Goal: Task Accomplishment & Management: Manage account settings

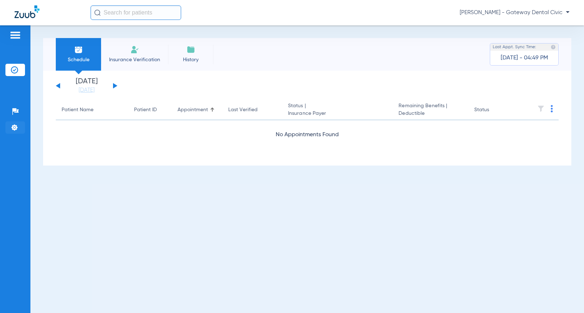
click at [14, 123] on li "Settings" at bounding box center [15, 127] width 20 height 12
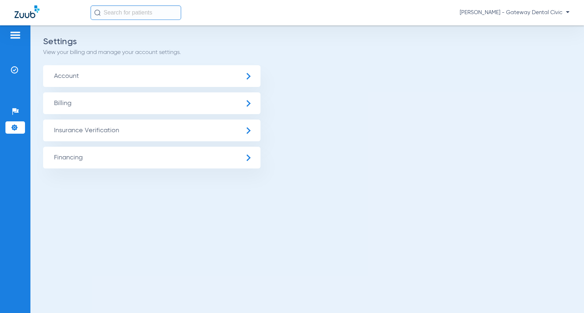
click at [117, 127] on span "Insurance Verification" at bounding box center [151, 131] width 217 height 22
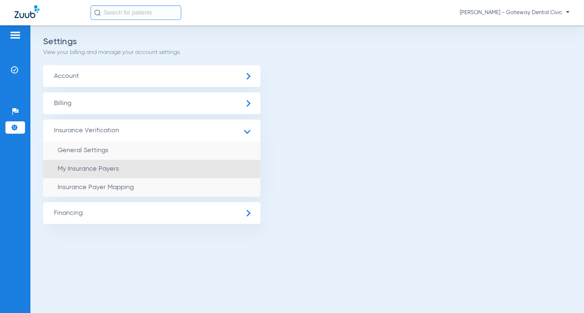
click at [100, 171] on span "My Insurance Payers" at bounding box center [88, 169] width 61 height 7
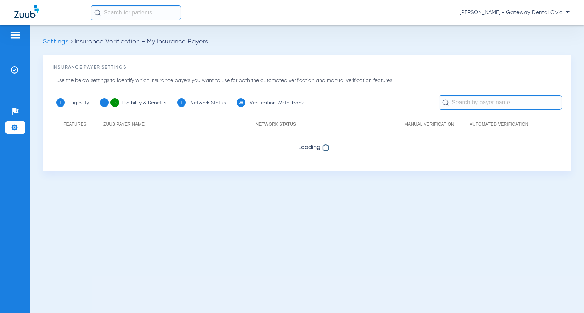
click at [9, 125] on li "Settings" at bounding box center [15, 127] width 20 height 12
click at [12, 127] on img at bounding box center [14, 127] width 7 height 7
click at [23, 127] on li "Settings" at bounding box center [15, 127] width 20 height 12
click at [11, 126] on img at bounding box center [14, 127] width 7 height 7
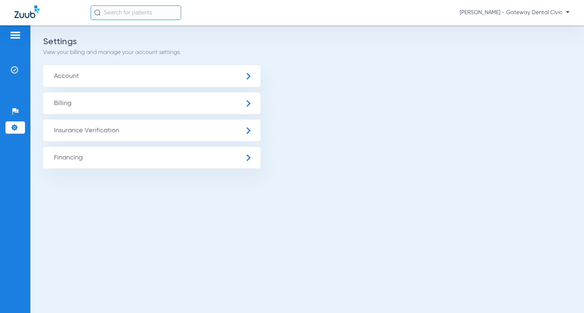
click at [86, 125] on span "Insurance Verification" at bounding box center [151, 131] width 217 height 22
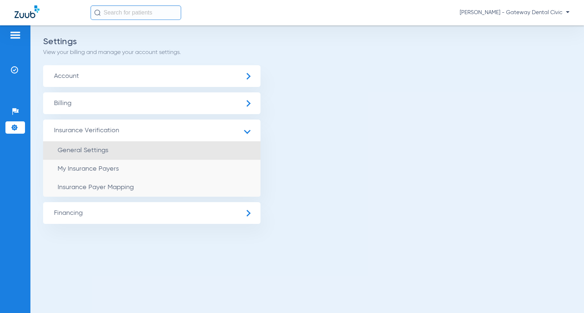
click at [93, 150] on span "General Settings" at bounding box center [83, 150] width 51 height 7
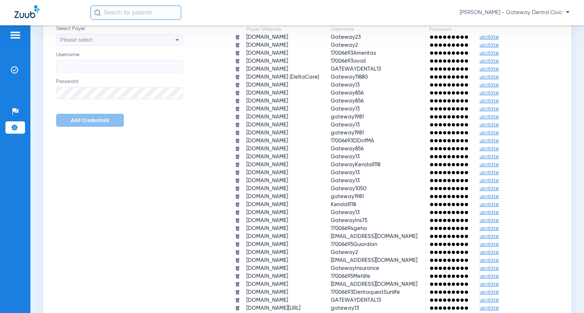
scroll to position [471, 0]
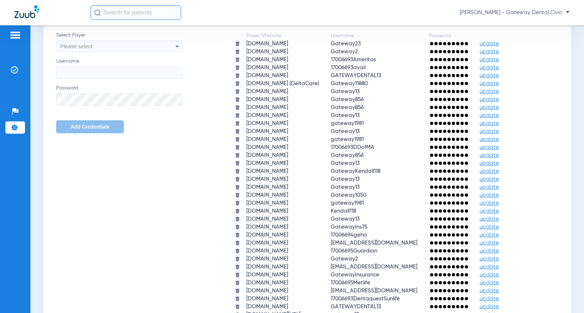
click at [499, 73] on span "update" at bounding box center [489, 75] width 19 height 5
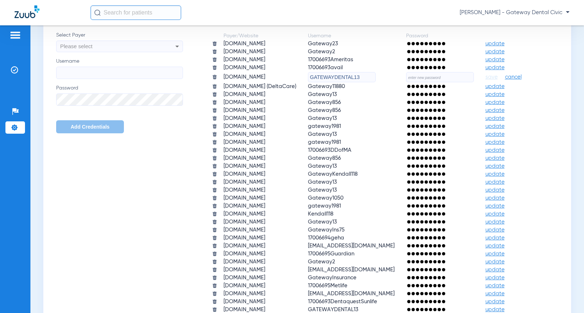
click at [406, 82] on input "text" at bounding box center [440, 77] width 68 height 10
paste input "F78734255"
type input "F78734255"
drag, startPoint x: 400, startPoint y: 170, endPoint x: 347, endPoint y: 170, distance: 52.9
click at [347, 82] on tr "[DOMAIN_NAME] GATEWAYDENTAL13 F78734255 save cancel" at bounding box center [372, 77] width 332 height 10
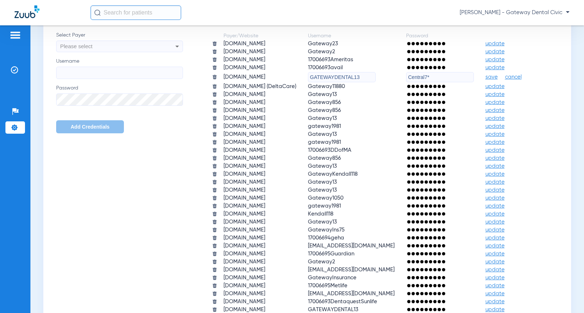
type input "Central7*"
click at [485, 80] on span "save" at bounding box center [491, 77] width 12 height 7
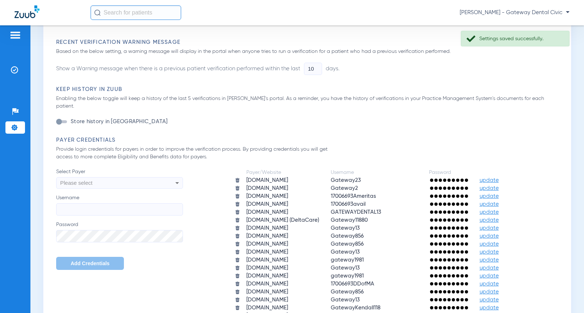
scroll to position [326, 0]
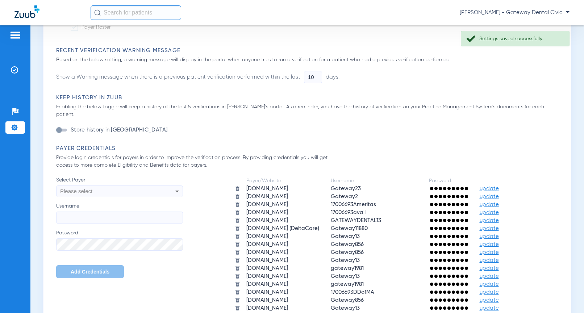
click at [540, 14] on span "[PERSON_NAME] - Gateway Dental Civic" at bounding box center [515, 12] width 110 height 7
click at [535, 28] on span "Account Selection" at bounding box center [542, 25] width 41 height 5
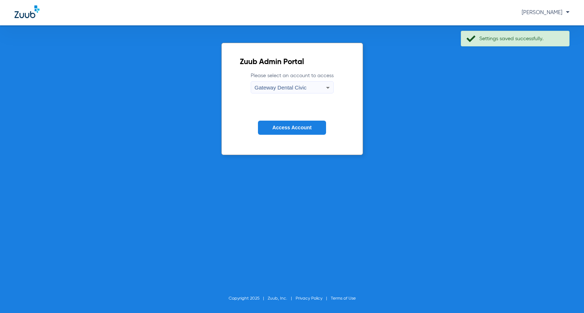
click at [286, 84] on span "Gateway Dental Civic" at bounding box center [281, 87] width 52 height 6
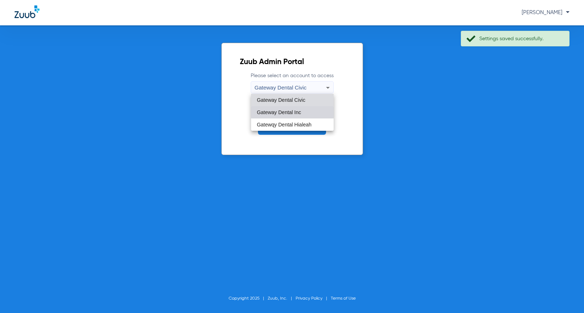
click at [292, 112] on span "Gateway Dental Inc" at bounding box center [279, 112] width 44 height 5
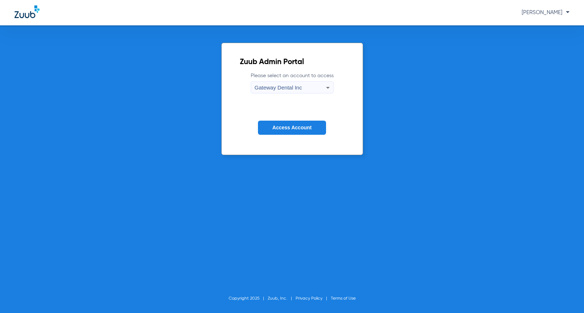
click at [287, 127] on span "Access Account" at bounding box center [291, 128] width 39 height 6
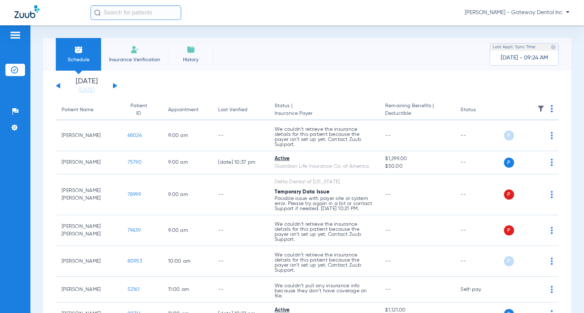
click at [13, 118] on ul "Help Center Settings" at bounding box center [15, 122] width 20 height 35
click at [16, 131] on li "Settings" at bounding box center [15, 127] width 20 height 12
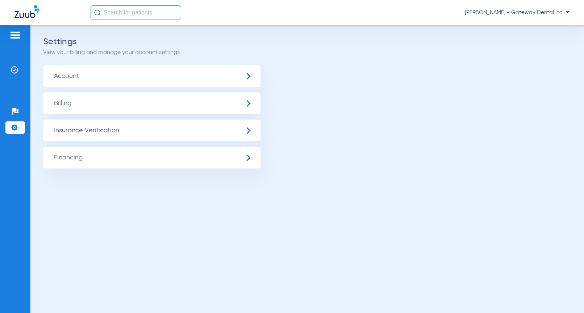
click at [85, 129] on span "Insurance Verification" at bounding box center [151, 131] width 217 height 22
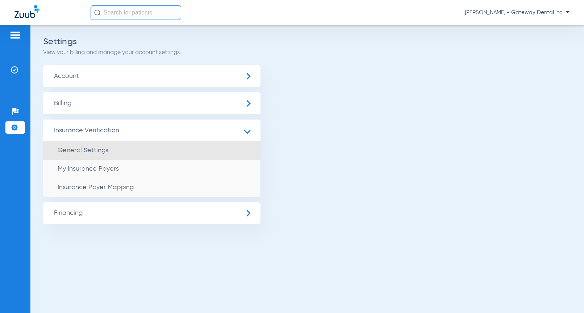
click at [109, 146] on li "General Settings" at bounding box center [151, 150] width 217 height 18
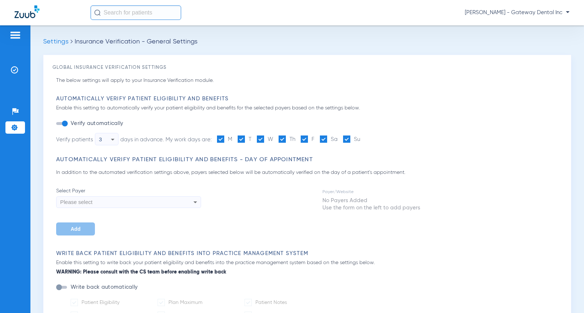
type input "30"
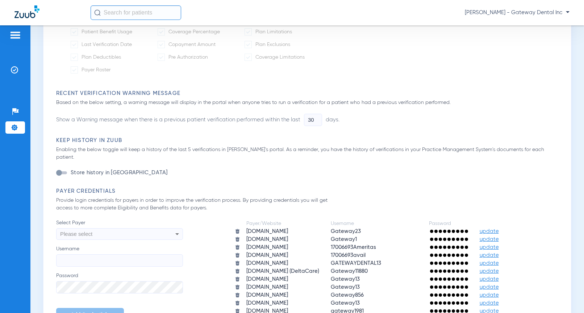
scroll to position [362, 0]
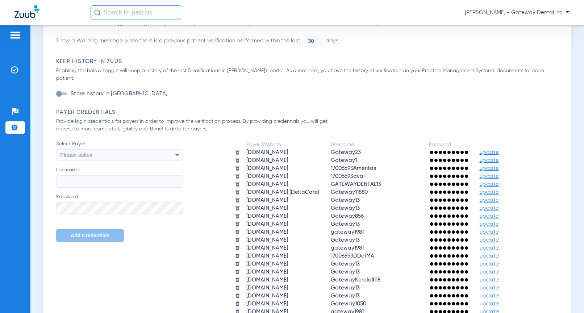
click at [499, 181] on span "update" at bounding box center [489, 183] width 19 height 5
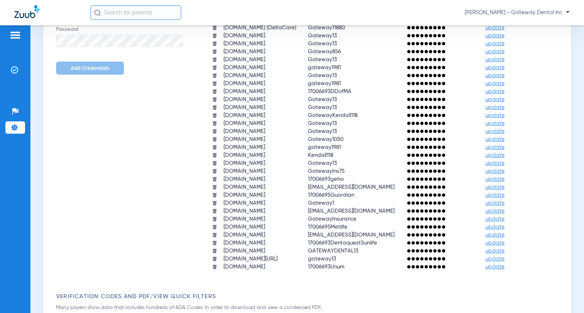
scroll to position [543, 0]
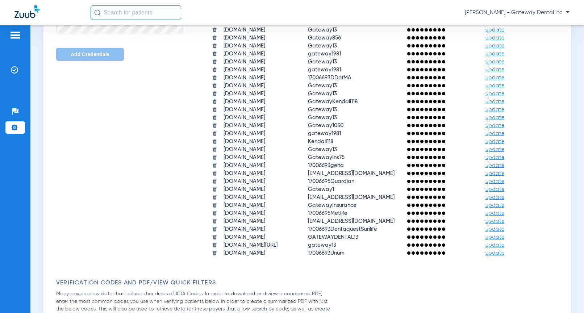
click at [406, 10] on input "text" at bounding box center [440, 5] width 68 height 10
type input "Central7*"
click at [485, 8] on span "save" at bounding box center [491, 4] width 12 height 7
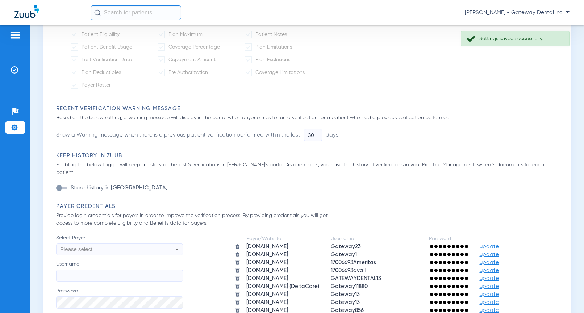
scroll to position [217, 0]
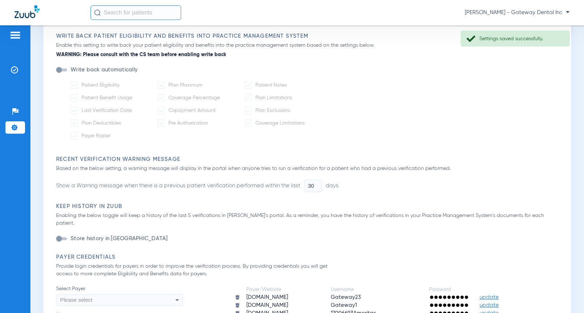
click at [538, 12] on span "[PERSON_NAME] - Gateway Dental Inc" at bounding box center [517, 12] width 105 height 7
click at [552, 24] on span "Account Selection" at bounding box center [542, 25] width 41 height 5
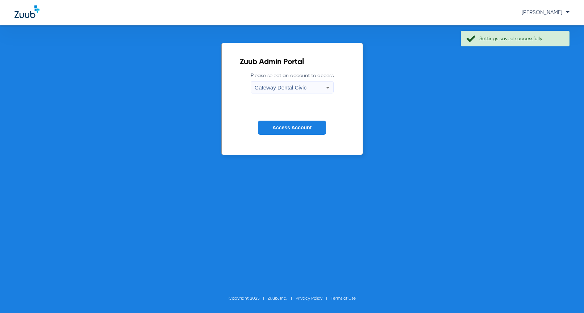
click at [309, 90] on div "Gateway Dental Civic" at bounding box center [290, 87] width 71 height 12
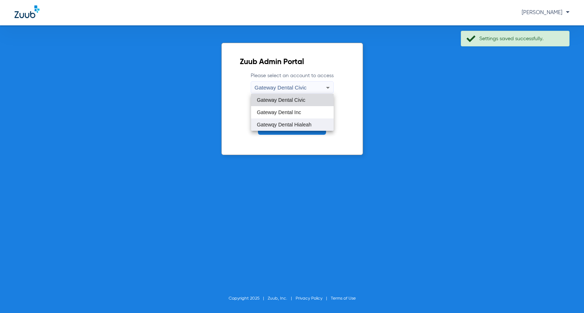
click at [297, 119] on mat-option "Gatewqy Dental Hialeah" at bounding box center [292, 124] width 83 height 12
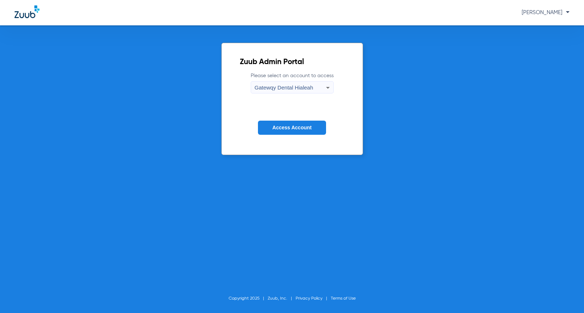
click at [296, 130] on span "Access Account" at bounding box center [291, 128] width 39 height 6
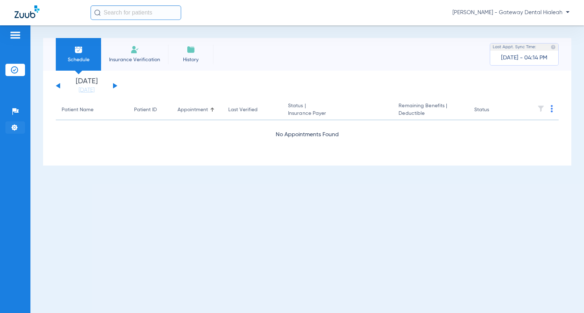
click at [11, 123] on li "Settings" at bounding box center [15, 127] width 20 height 12
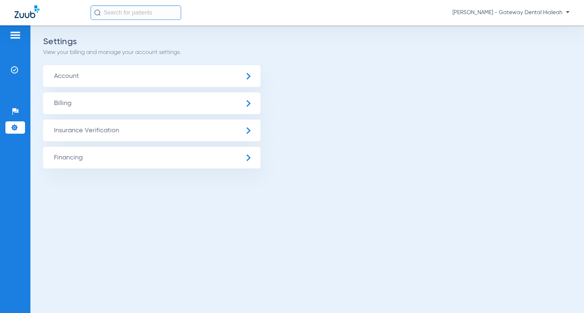
click at [88, 133] on span "Insurance Verification" at bounding box center [151, 131] width 217 height 22
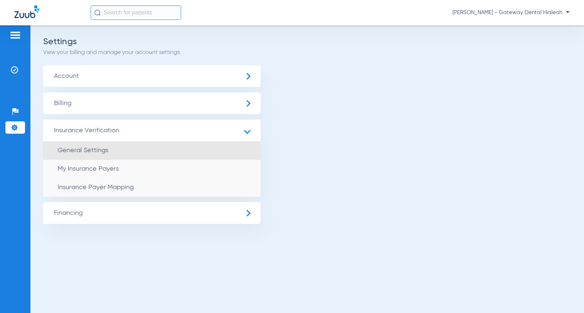
click at [124, 148] on li "General Settings" at bounding box center [151, 150] width 217 height 18
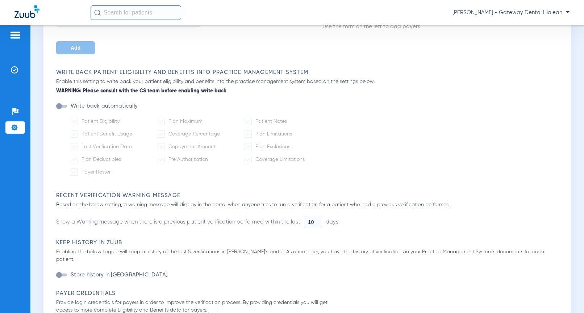
scroll to position [362, 0]
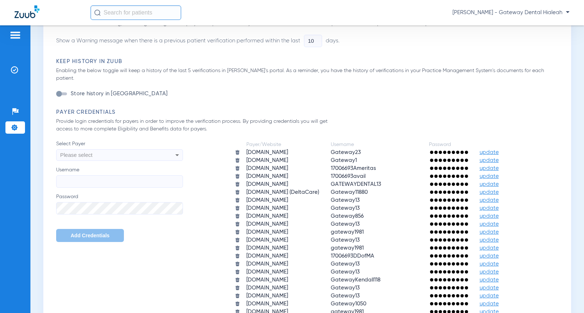
click at [499, 181] on span "update" at bounding box center [489, 183] width 19 height 5
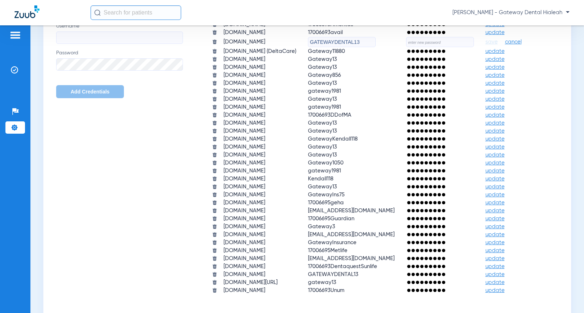
scroll to position [507, 0]
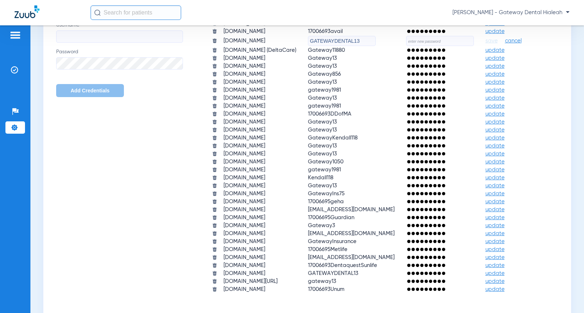
click at [406, 46] on input "text" at bounding box center [440, 41] width 68 height 10
type input "Central7*"
click at [485, 44] on span "save" at bounding box center [491, 41] width 12 height 7
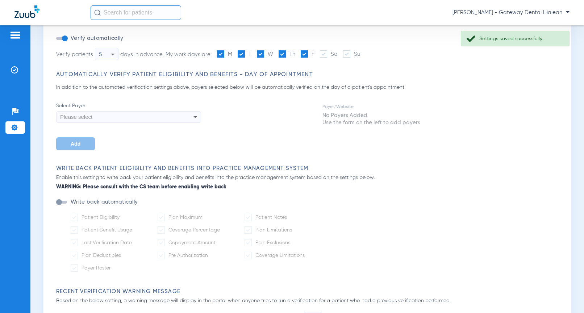
scroll to position [0, 0]
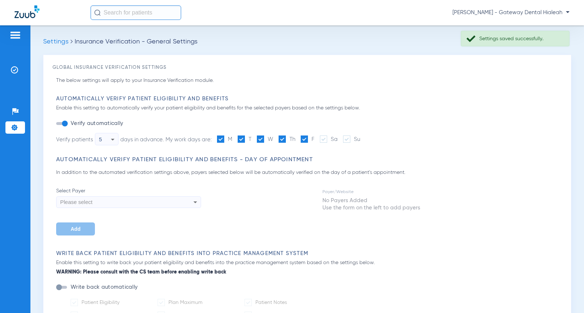
click at [30, 12] on img at bounding box center [26, 11] width 25 height 13
